Goal: Complete application form

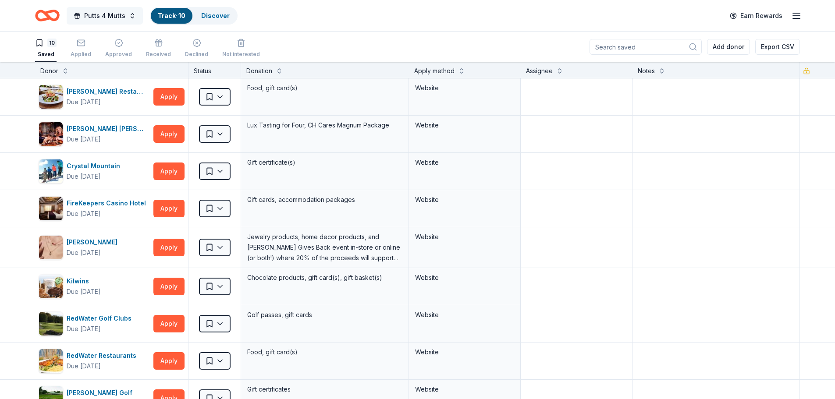
click at [104, 17] on span "Putts 4 Mutts" at bounding box center [104, 16] width 41 height 11
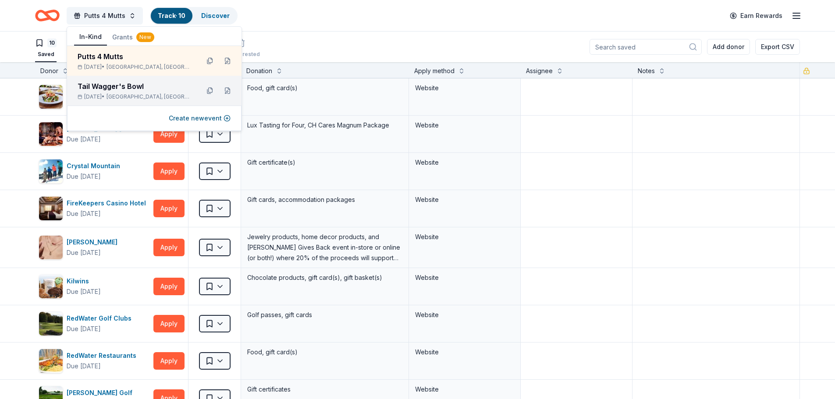
click at [104, 89] on div "Tail Wagger's Bowl" at bounding box center [135, 86] width 115 height 11
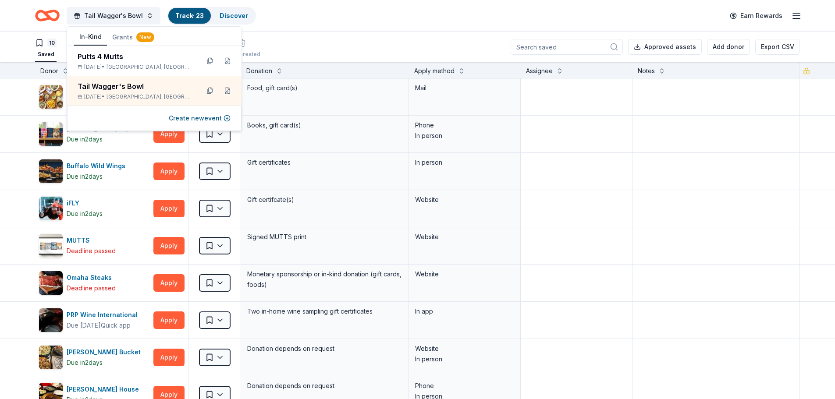
click at [361, 18] on div "Tail Wagger's Bowl Track · 23 Discover Earn Rewards" at bounding box center [417, 15] width 764 height 21
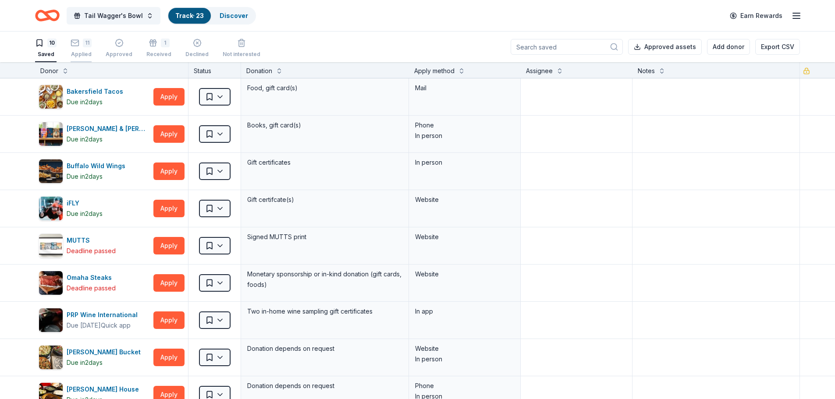
click at [84, 52] on div "Applied" at bounding box center [81, 54] width 21 height 7
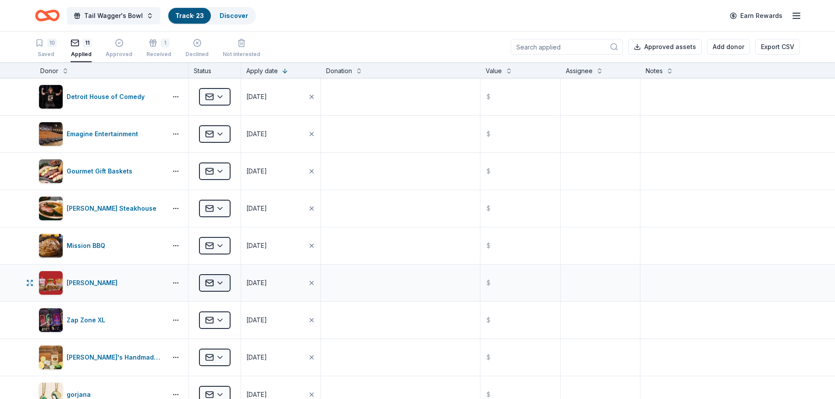
click at [225, 282] on html "Tail Wagger's Bowl Track · 23 Discover Earn Rewards 10 Saved 11 Applied Approve…" at bounding box center [417, 199] width 835 height 399
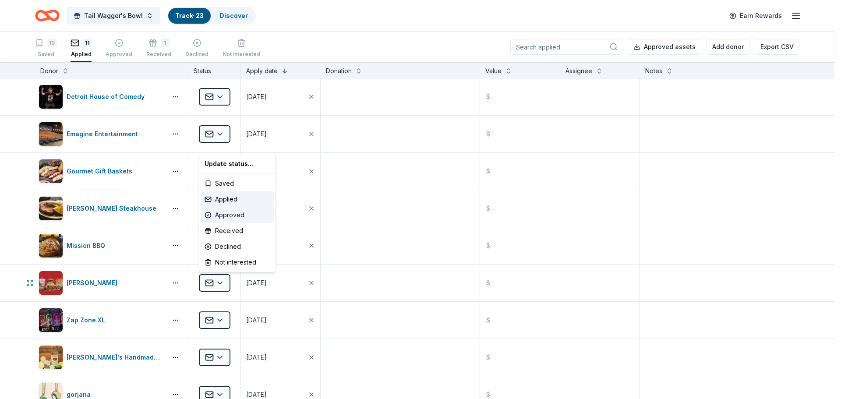
click at [229, 216] on div "Approved" at bounding box center [237, 215] width 73 height 16
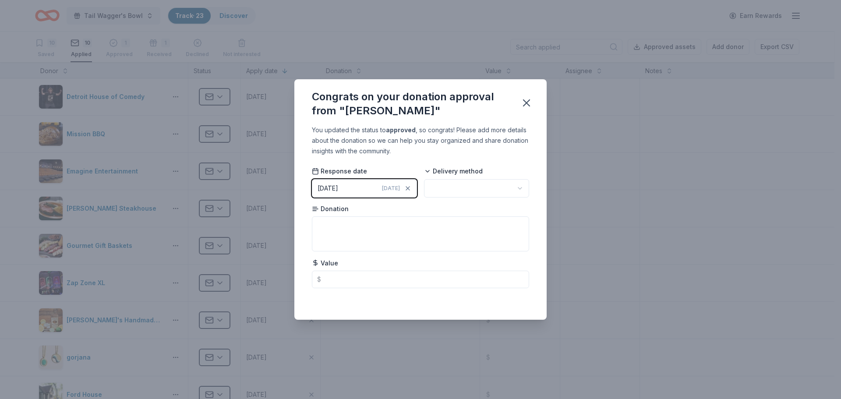
click at [382, 191] on button "10/07/2025 Today" at bounding box center [364, 188] width 105 height 18
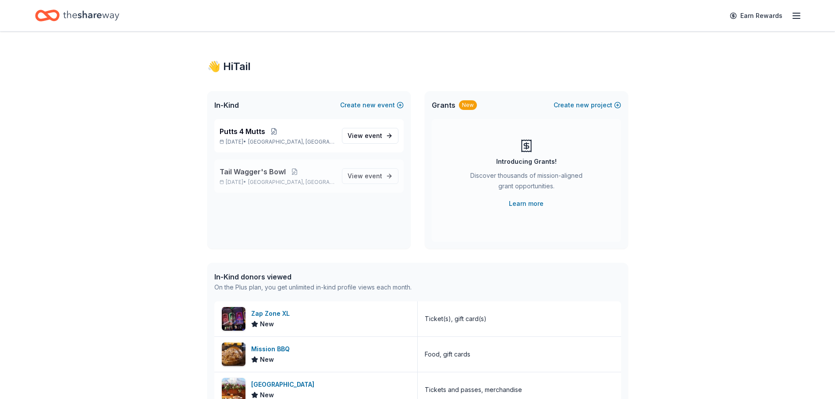
click at [265, 173] on span "Tail Wagger's Bowl" at bounding box center [252, 171] width 66 height 11
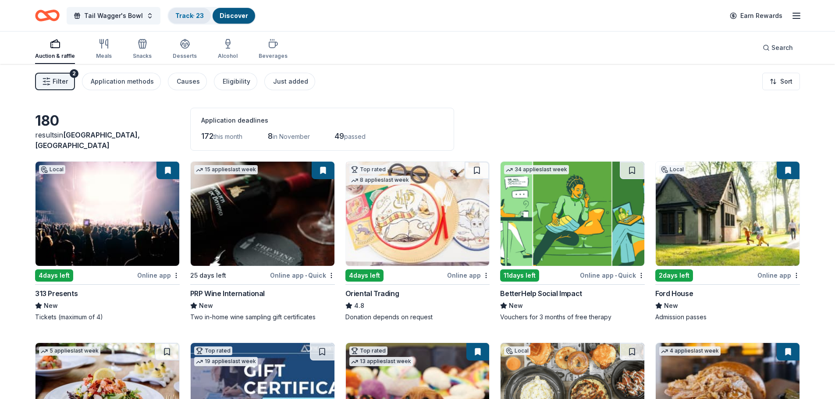
click at [186, 17] on link "Track · 23" at bounding box center [189, 15] width 28 height 7
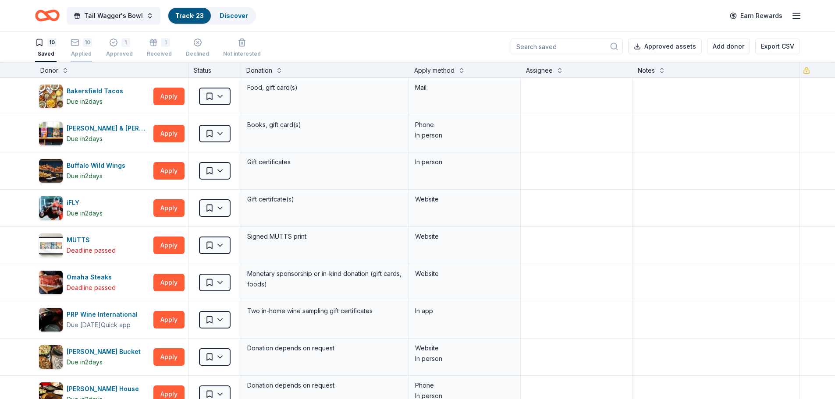
click at [81, 48] on div "10 Applied" at bounding box center [81, 47] width 21 height 19
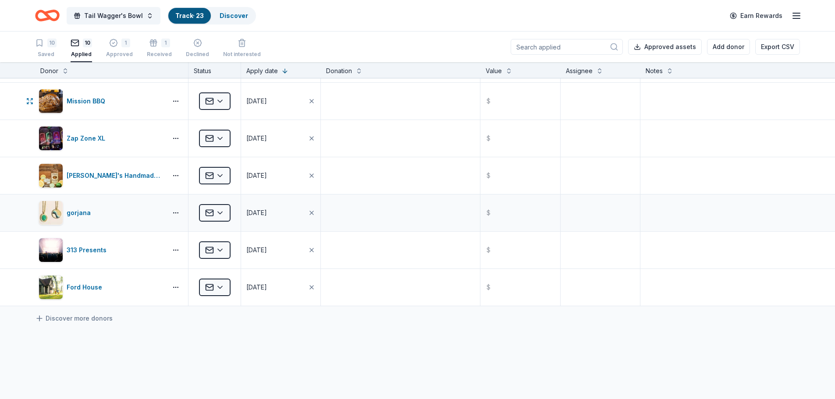
scroll to position [175, 0]
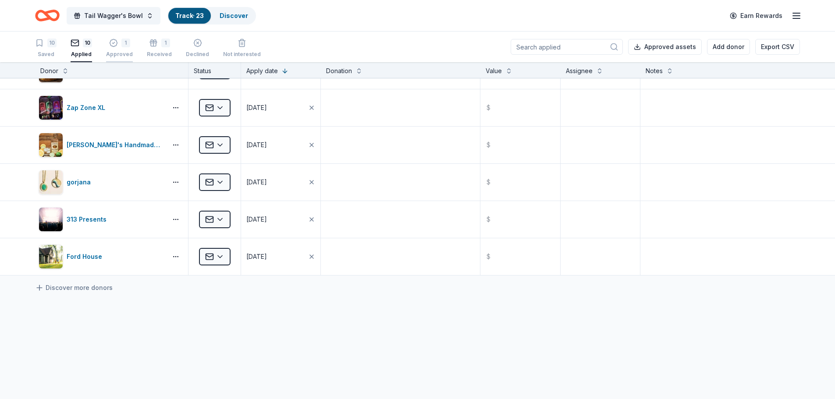
click at [123, 55] on div "Approved" at bounding box center [119, 54] width 27 height 7
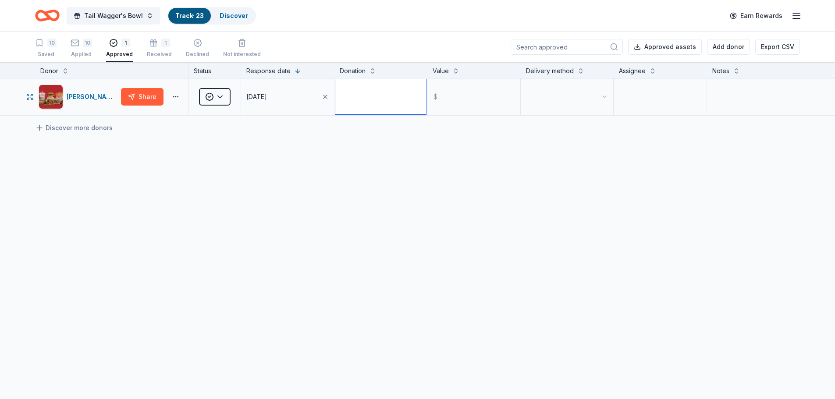
click at [363, 92] on textarea at bounding box center [380, 96] width 91 height 35
click at [46, 53] on div "Saved" at bounding box center [45, 54] width 21 height 7
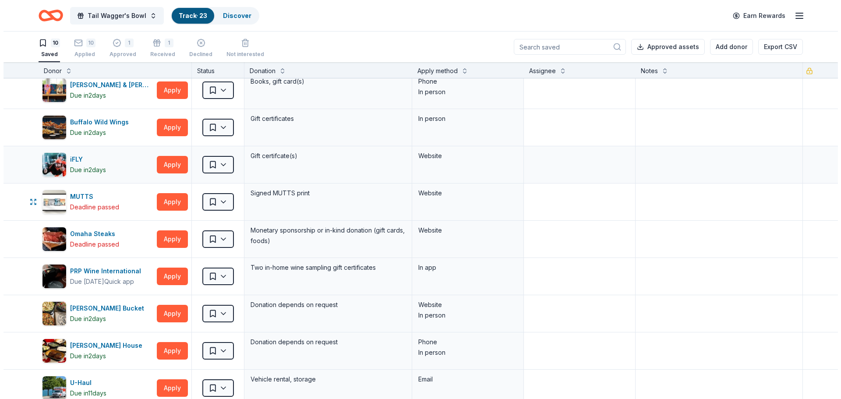
scroll to position [88, 0]
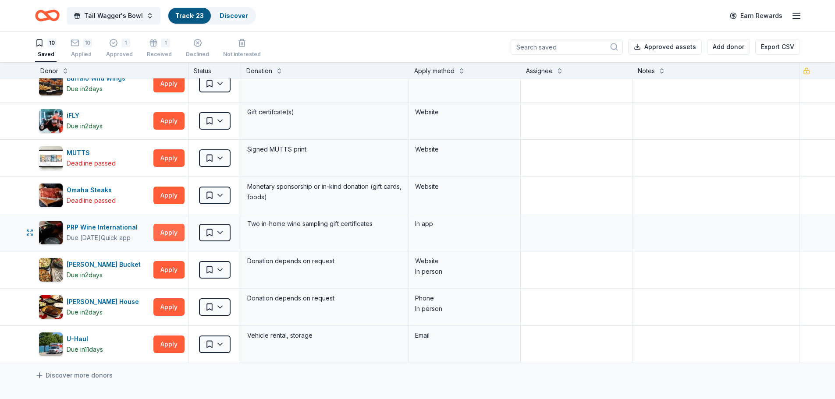
click at [168, 234] on button "Apply" at bounding box center [168, 233] width 31 height 18
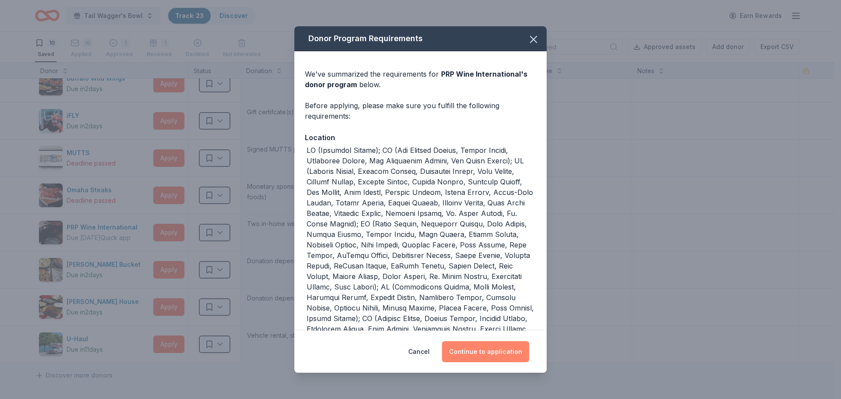
click at [492, 350] on button "Continue to application" at bounding box center [485, 351] width 87 height 21
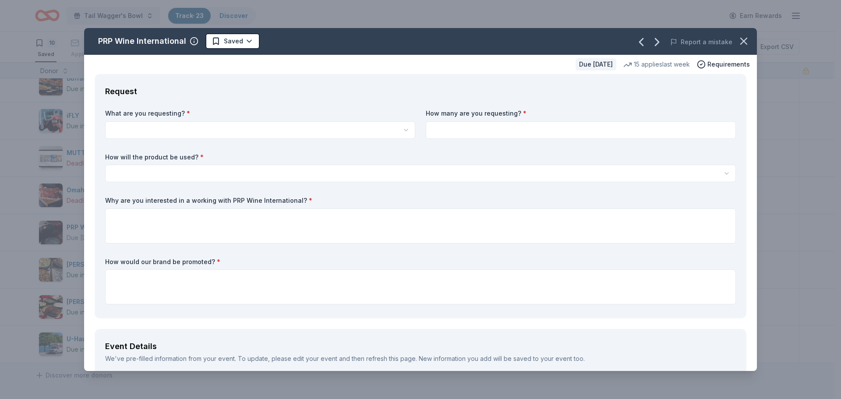
click at [214, 133] on html "Tail Wagger's Bowl Track · 23 Discover Earn Rewards 10 Saved 10 Applied 1 Appro…" at bounding box center [420, 199] width 841 height 399
select select "Two in-home wine sampling gift certificates"
click at [478, 131] on input at bounding box center [581, 130] width 310 height 18
type input "2"
click at [223, 173] on html "Tail Wagger's Bowl Track · 23 Discover Earn Rewards 10 Saved 10 Applied 1 Appro…" at bounding box center [420, 199] width 841 height 399
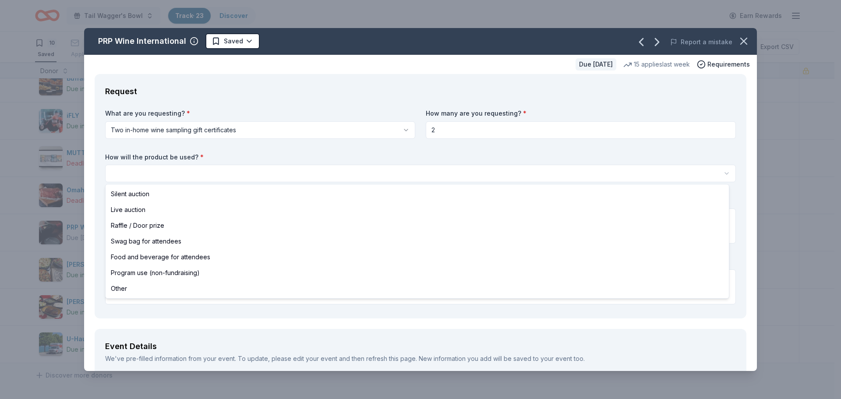
select select "raffleDoorPrize"
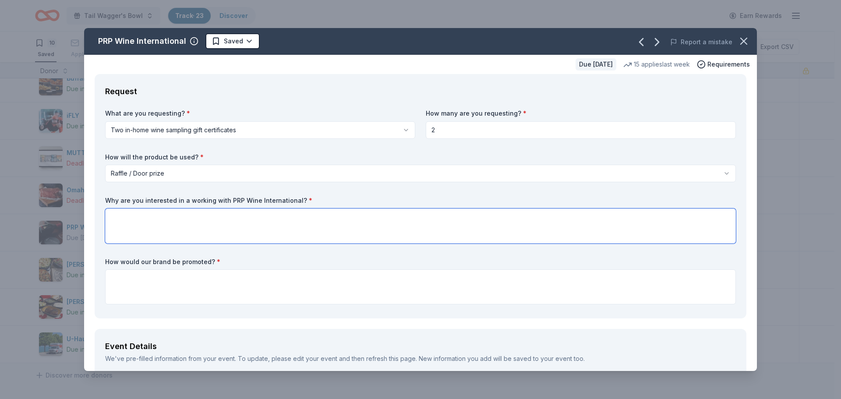
click at [198, 228] on textarea at bounding box center [420, 226] width 631 height 35
click at [308, 219] on textarea at bounding box center [420, 226] width 631 height 35
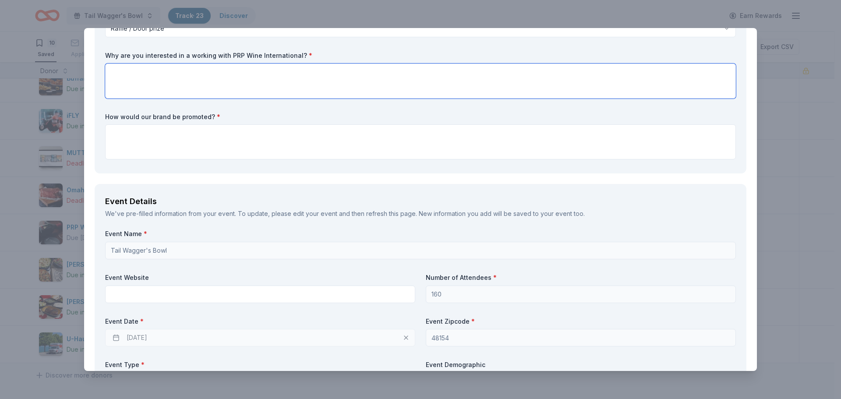
scroll to position [0, 0]
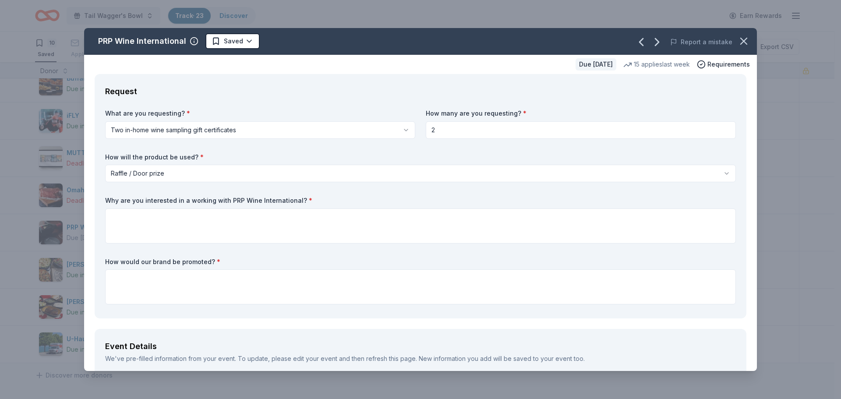
drag, startPoint x: 107, startPoint y: 198, endPoint x: 263, endPoint y: 200, distance: 156.0
click at [216, 202] on label "Why are you interested in a working with PRP Wine International? *" at bounding box center [420, 200] width 631 height 9
drag, startPoint x: 297, startPoint y: 200, endPoint x: 221, endPoint y: 200, distance: 75.8
click at [223, 200] on label "Why are you interested in a working with PRP Wine International? *" at bounding box center [420, 200] width 631 height 9
drag, startPoint x: 105, startPoint y: 202, endPoint x: 189, endPoint y: 205, distance: 84.2
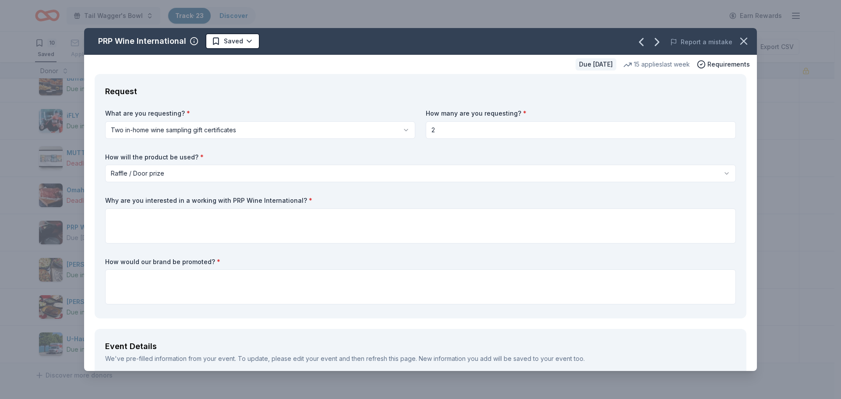
click at [189, 205] on div "Request What are you requesting? * Two in-home wine sampling gift certificates …" at bounding box center [421, 196] width 652 height 244
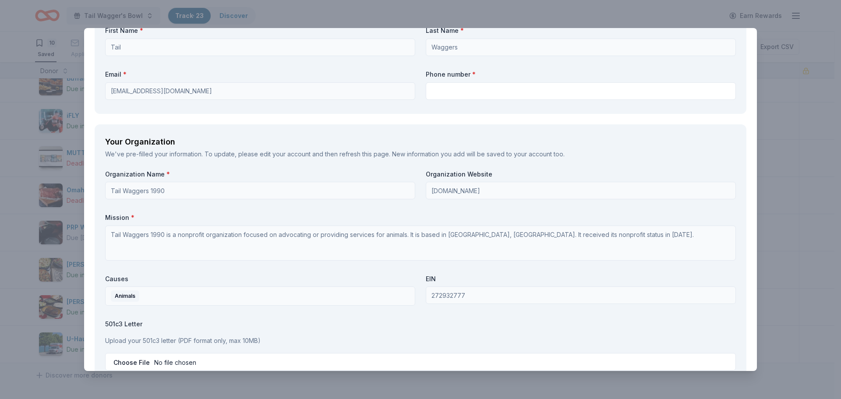
scroll to position [701, 0]
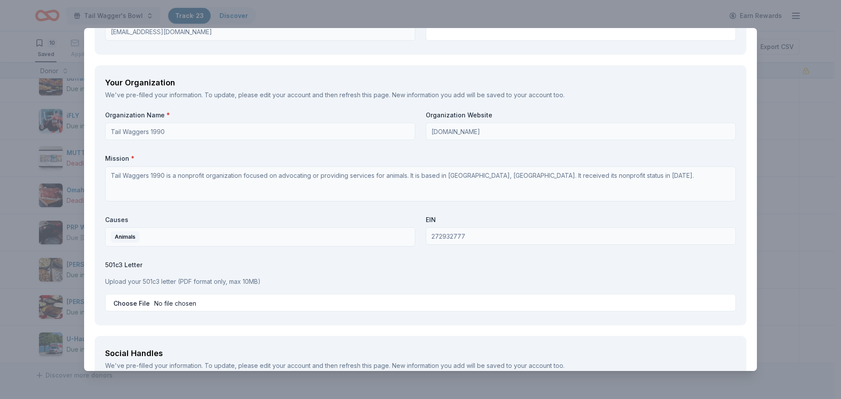
click at [777, 205] on div "PRP Wine International Saved Report a mistake Due [DATE] 15 applies last week R…" at bounding box center [420, 199] width 841 height 399
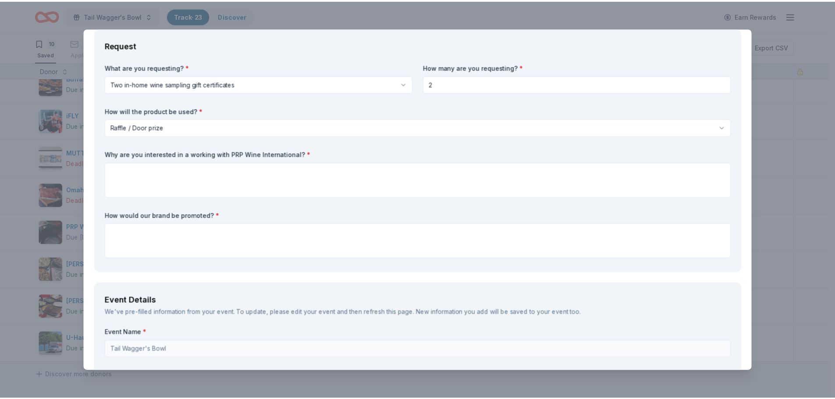
scroll to position [0, 0]
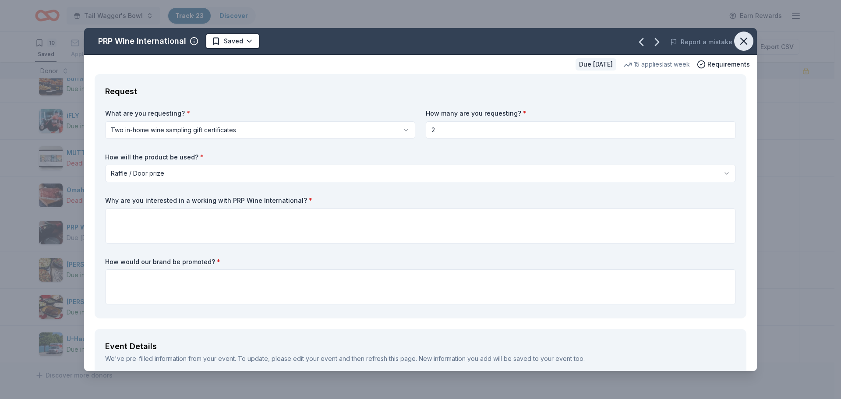
click at [741, 41] on icon "button" at bounding box center [744, 41] width 12 height 12
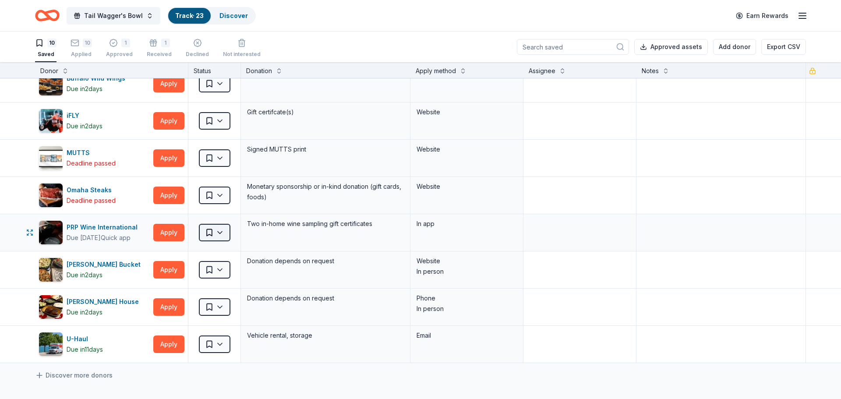
click at [225, 233] on html "Tail Wagger's Bowl Track · 23 Discover Earn Rewards 10 Saved 10 Applied 1 Appro…" at bounding box center [420, 199] width 841 height 399
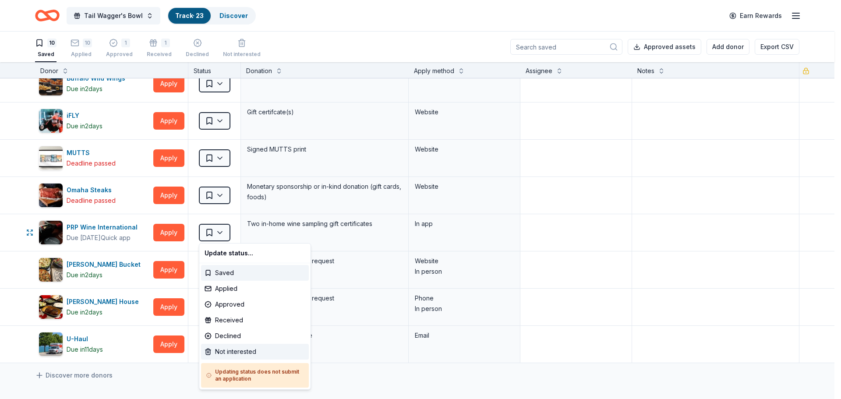
click at [230, 353] on div "Not interested" at bounding box center [255, 352] width 108 height 16
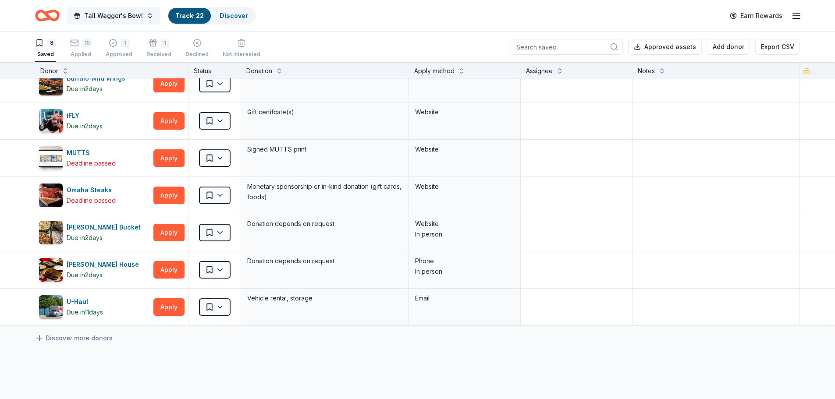
click at [122, 11] on span "Tail Wagger's Bowl" at bounding box center [113, 16] width 59 height 11
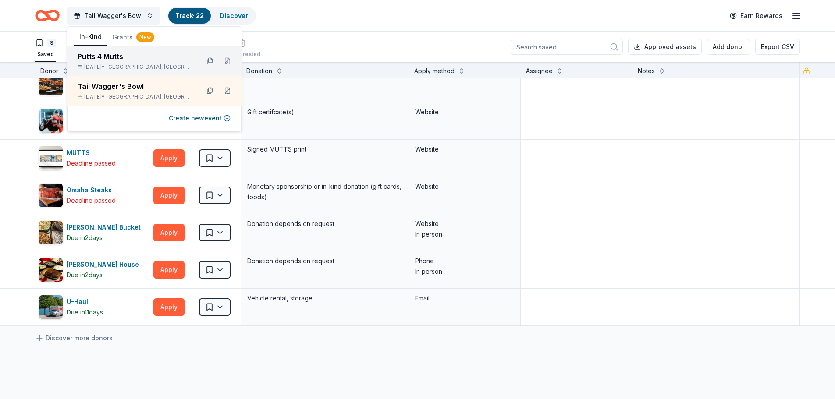
click at [118, 64] on div "[DATE] • [GEOGRAPHIC_DATA], [GEOGRAPHIC_DATA]" at bounding box center [135, 67] width 115 height 7
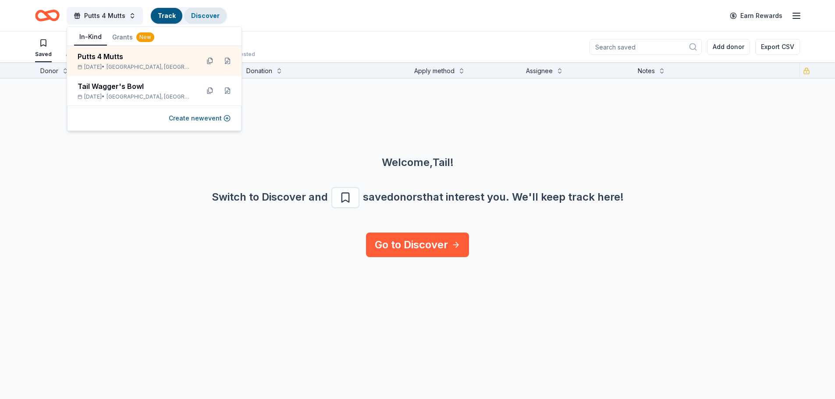
click at [204, 14] on link "Discover" at bounding box center [205, 15] width 28 height 7
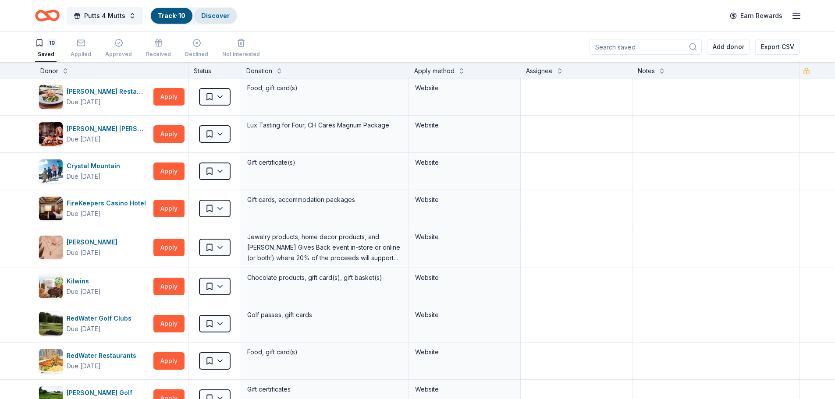
click at [206, 14] on link "Discover" at bounding box center [215, 15] width 28 height 7
click at [218, 14] on link "Discover" at bounding box center [215, 15] width 28 height 7
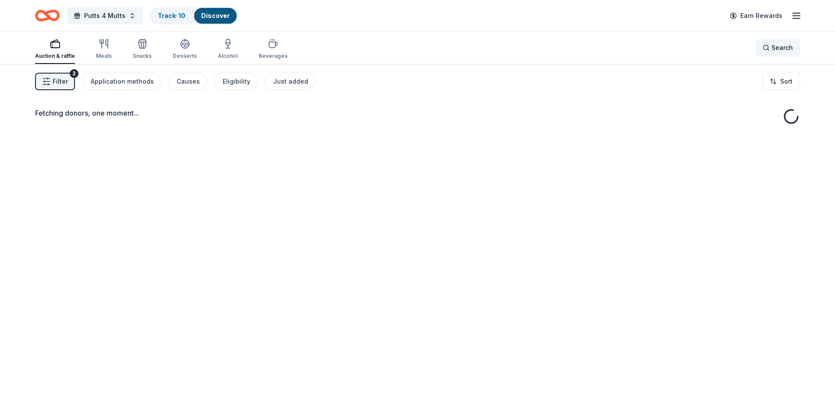
click at [785, 51] on span "Search" at bounding box center [781, 47] width 21 height 11
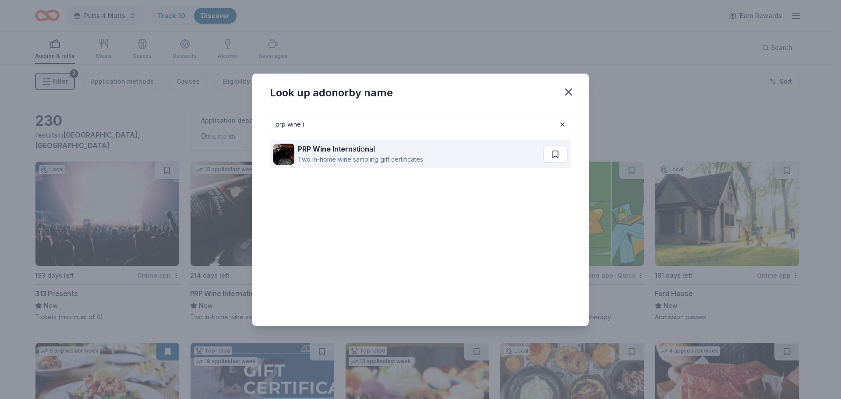
type input "prp wine i"
click at [553, 155] on button at bounding box center [555, 154] width 25 height 18
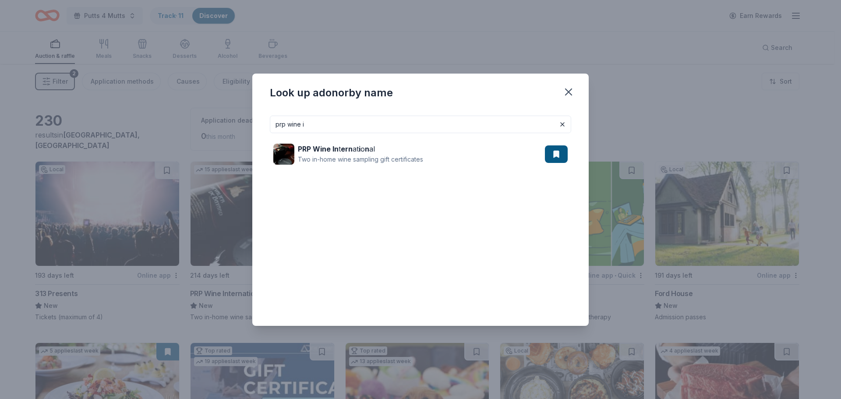
click at [711, 94] on div "Look up a donor by name prp wine i PRP Wine In t ern at i o n al Two in-home wi…" at bounding box center [420, 199] width 841 height 399
